Goal: Transaction & Acquisition: Purchase product/service

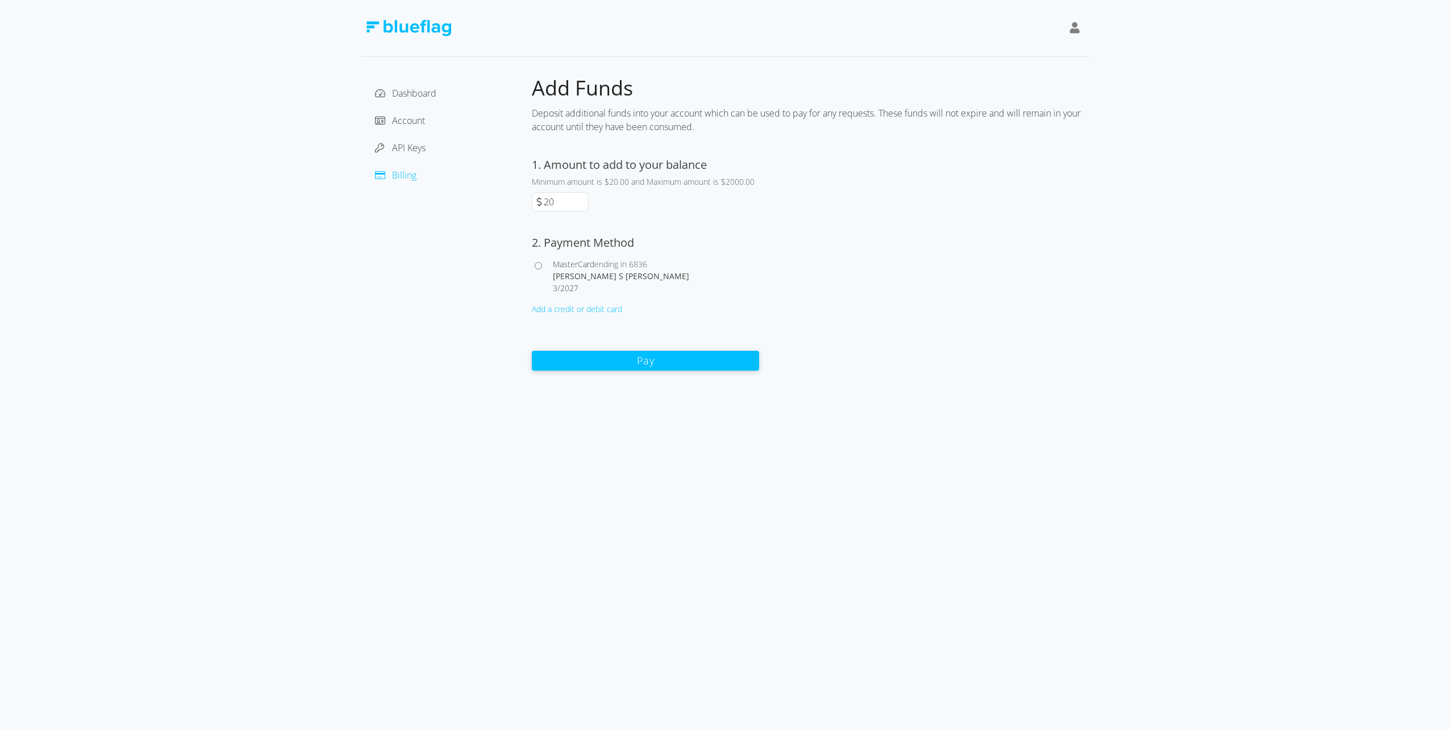
drag, startPoint x: 561, startPoint y: 199, endPoint x: 522, endPoint y: 194, distance: 39.0
click at [529, 198] on div "Dashboard Account API Keys Billing Add Funds Deposit additional funds into your…" at bounding box center [724, 223] width 727 height 296
type input "500"
click at [538, 267] on input "MasterCard ending in 6836 [PERSON_NAME] S [PERSON_NAME] 3 / 2027" at bounding box center [538, 265] width 7 height 7
radio input "true"
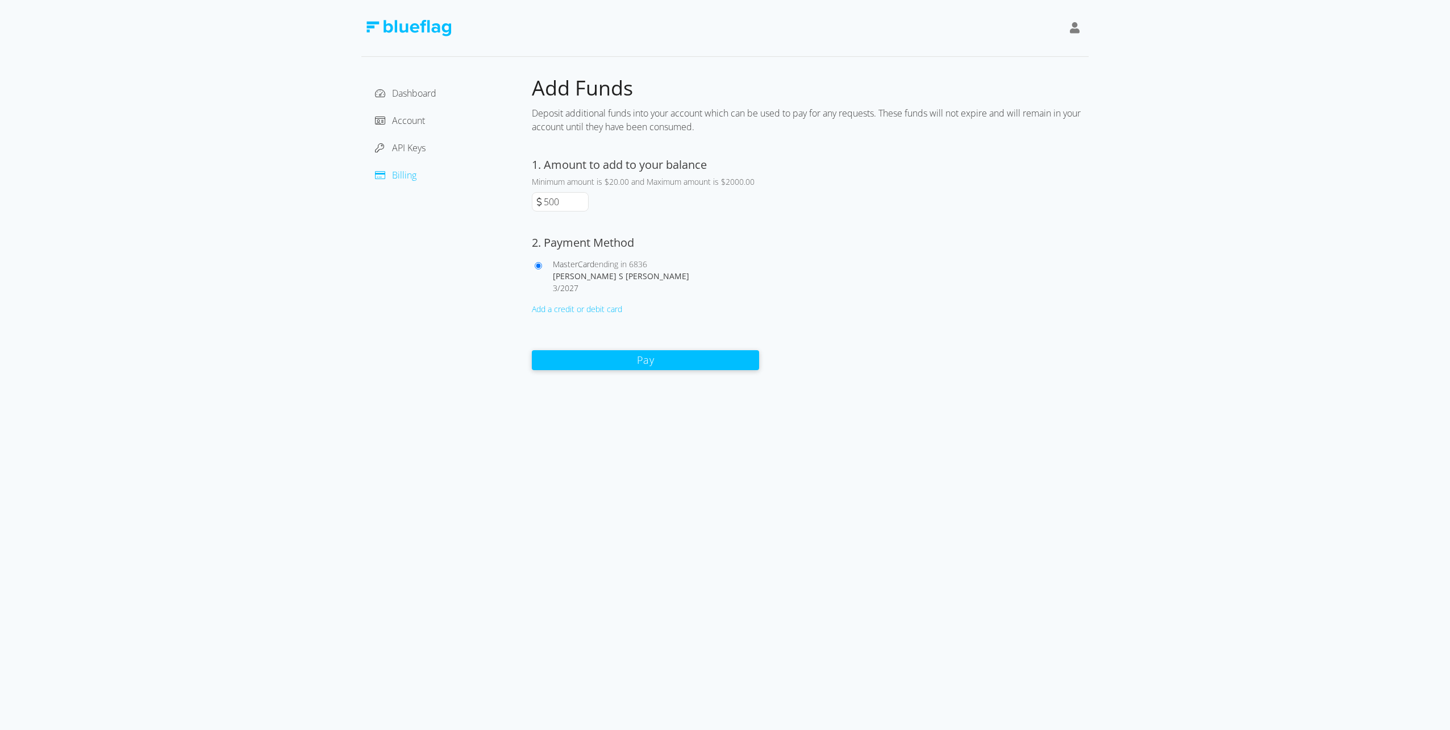
click at [643, 363] on button "Pay" at bounding box center [645, 360] width 227 height 20
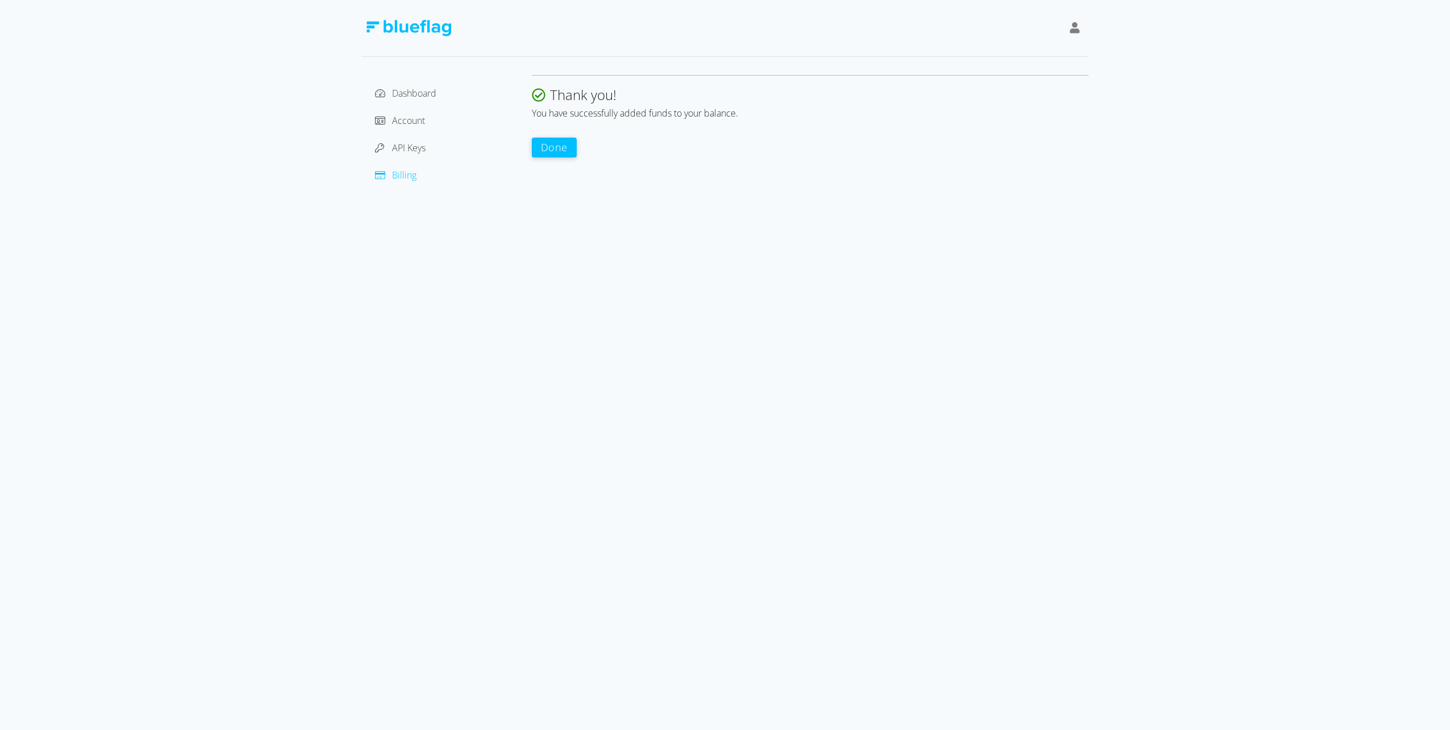
click at [562, 145] on button "Done" at bounding box center [554, 148] width 45 height 20
